Goal: Navigation & Orientation: Find specific page/section

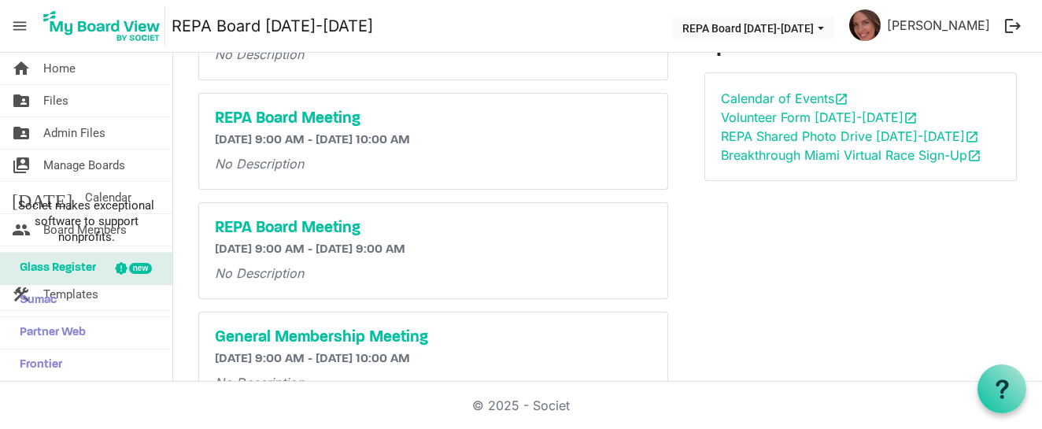
scroll to position [291, 0]
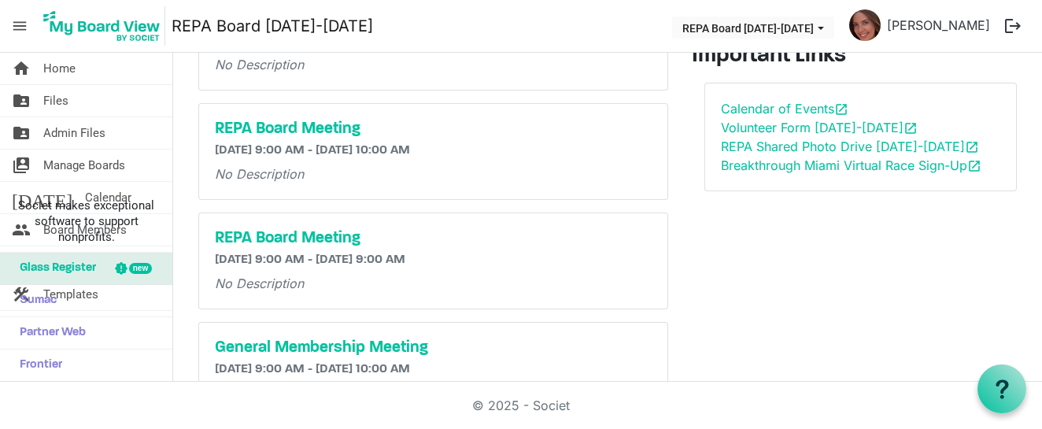
click at [14, 18] on span "menu" at bounding box center [20, 26] width 30 height 30
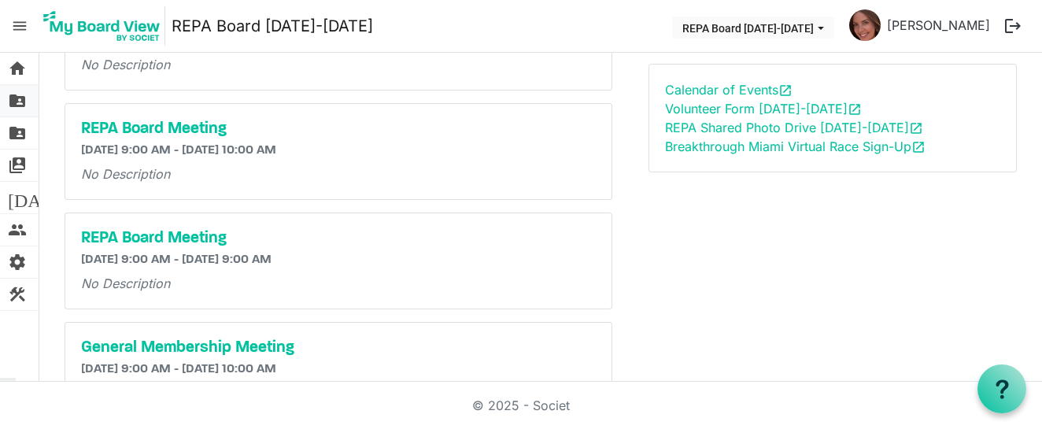
click at [20, 99] on span "folder_shared" at bounding box center [17, 100] width 19 height 31
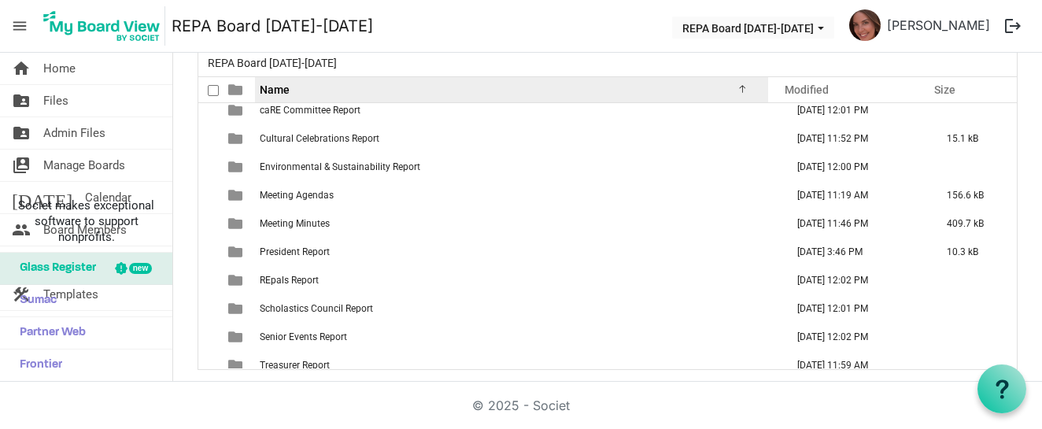
scroll to position [66, 0]
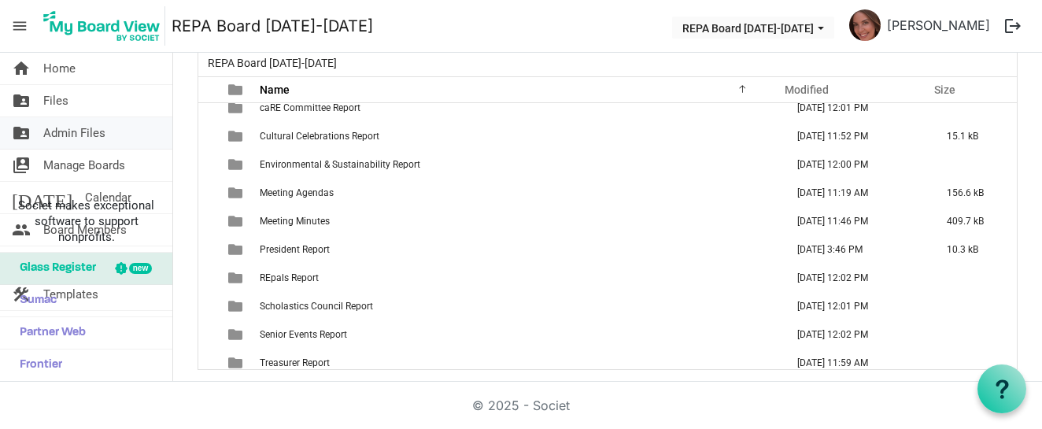
click at [63, 117] on span "Admin Files" at bounding box center [74, 132] width 62 height 31
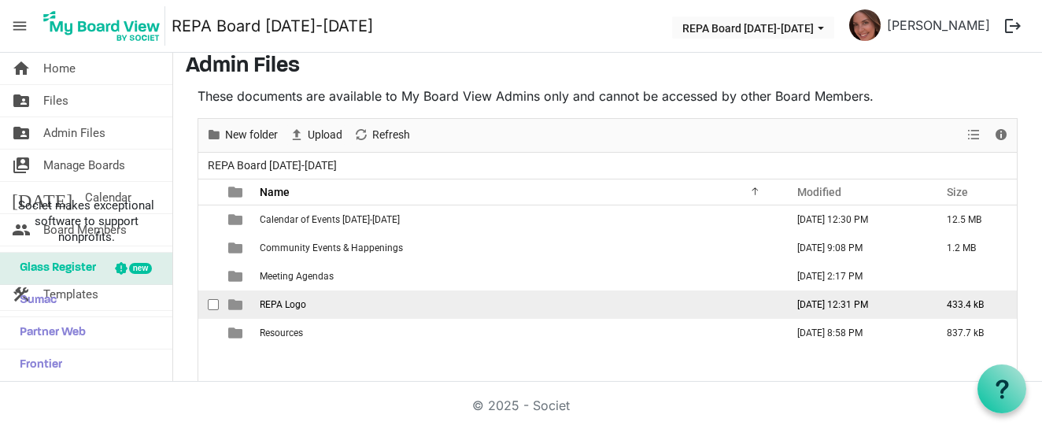
scroll to position [13, 0]
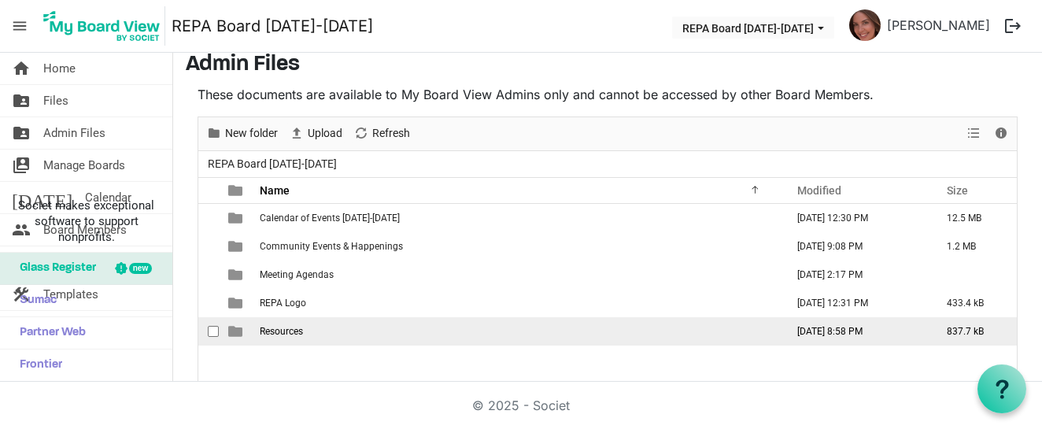
click at [297, 337] on td "Resources" at bounding box center [518, 331] width 526 height 28
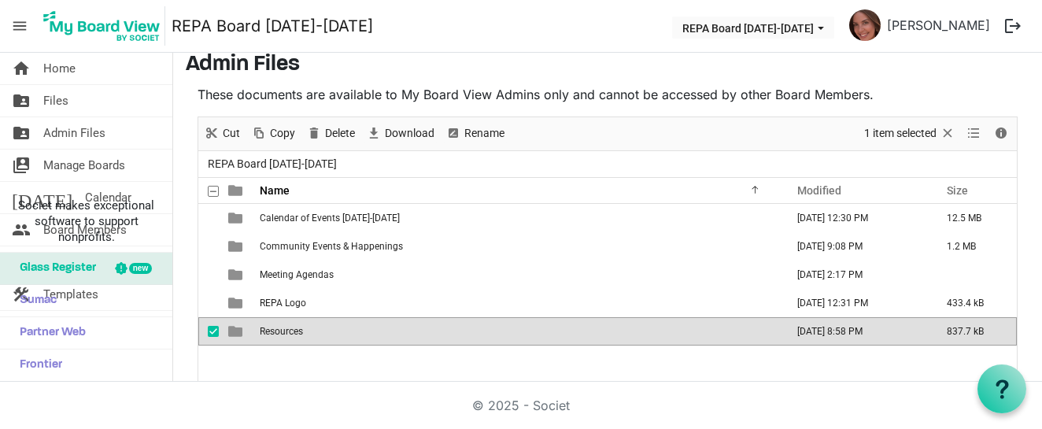
click at [297, 337] on td "Resources" at bounding box center [518, 331] width 526 height 28
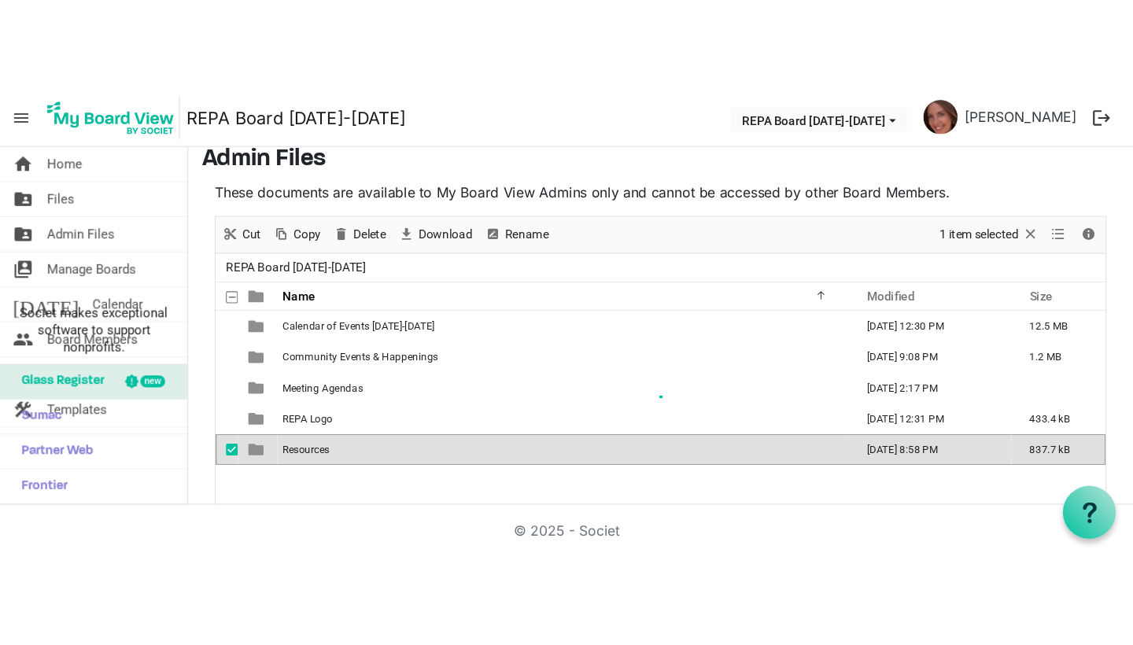
scroll to position [101, 0]
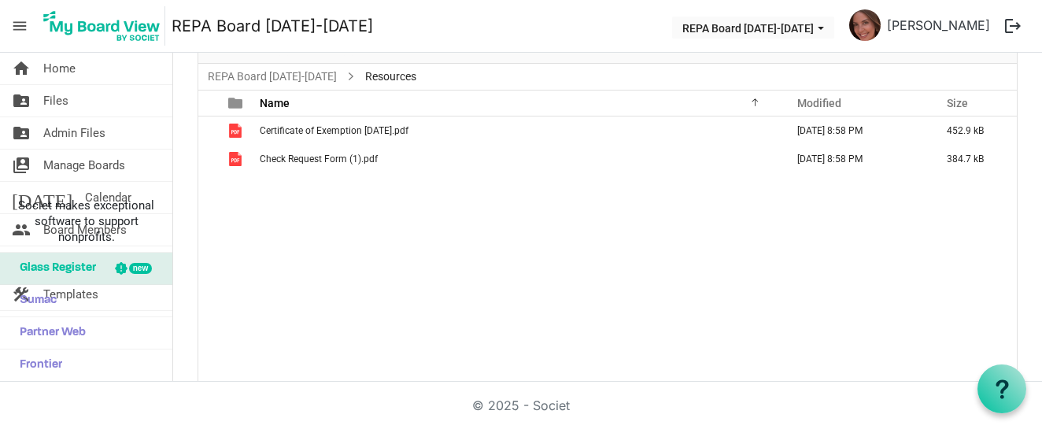
click at [19, 26] on span "menu" at bounding box center [20, 26] width 30 height 30
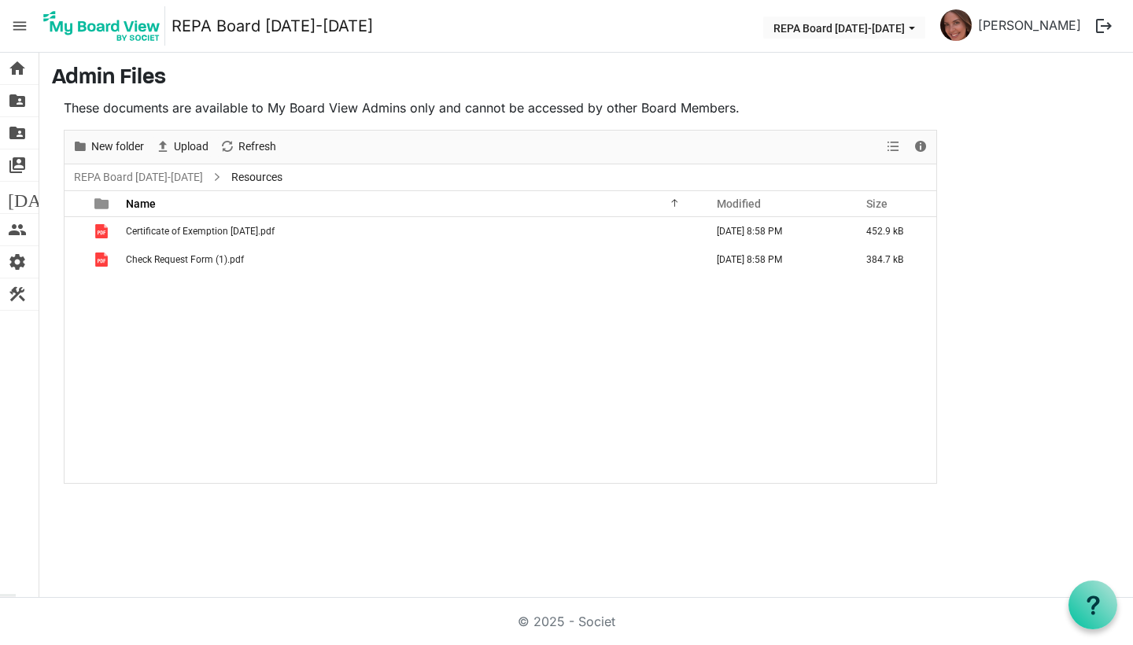
scroll to position [0, 0]
click at [20, 73] on span "home" at bounding box center [17, 68] width 19 height 31
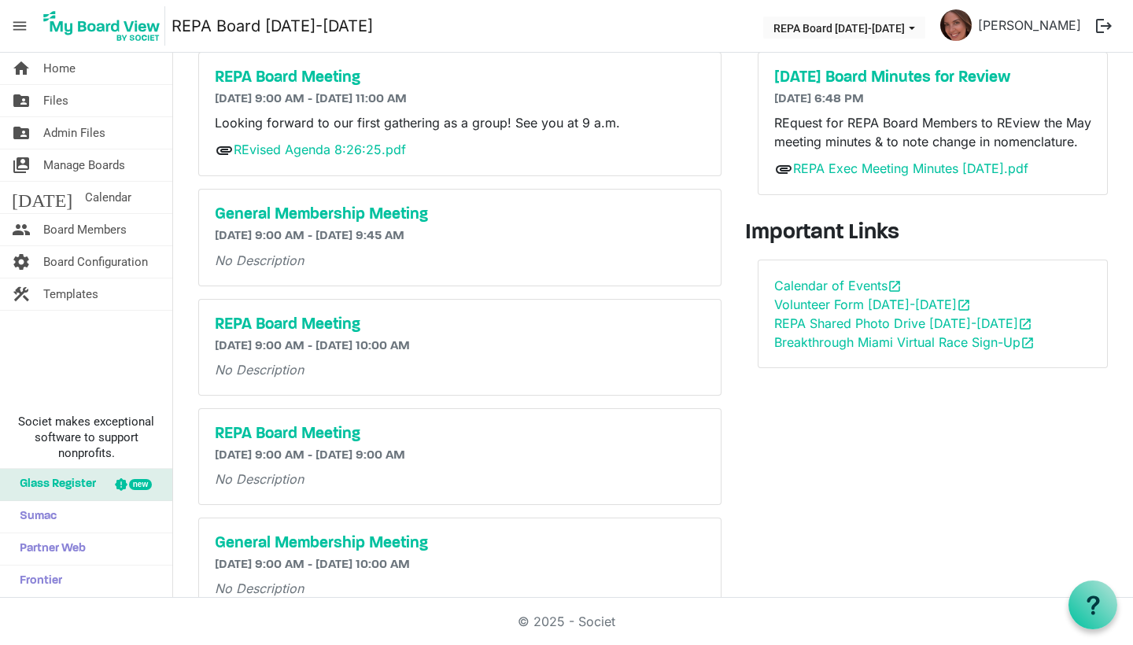
scroll to position [98, 0]
